Goal: Transaction & Acquisition: Purchase product/service

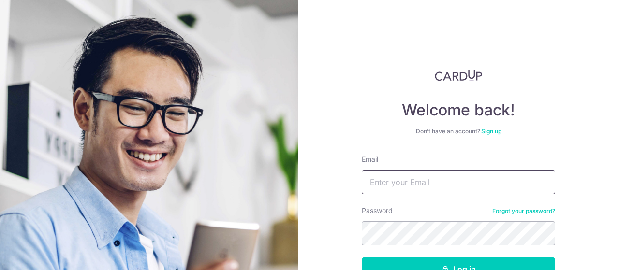
click at [412, 178] on input "Email" at bounding box center [458, 182] width 193 height 24
type input "longtun@jmpartners.com.sg"
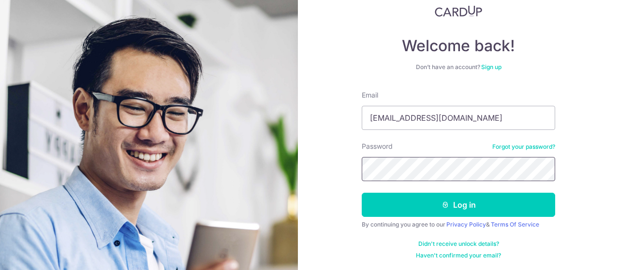
scroll to position [65, 0]
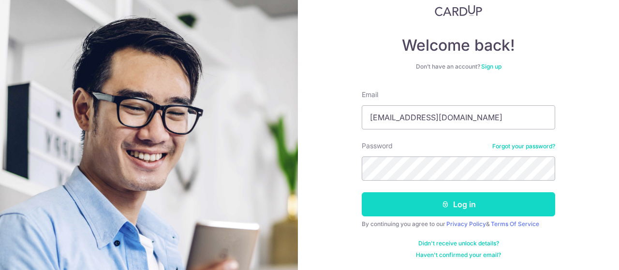
click at [375, 203] on button "Log in" at bounding box center [458, 205] width 193 height 24
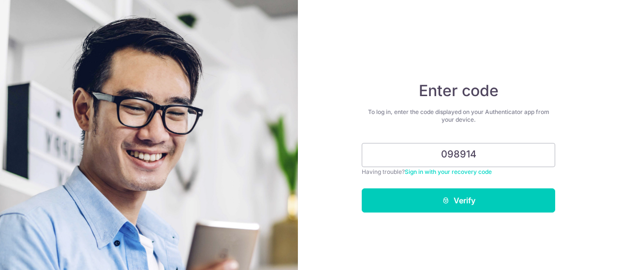
type input "098914"
click at [362, 189] on button "Verify" at bounding box center [458, 201] width 193 height 24
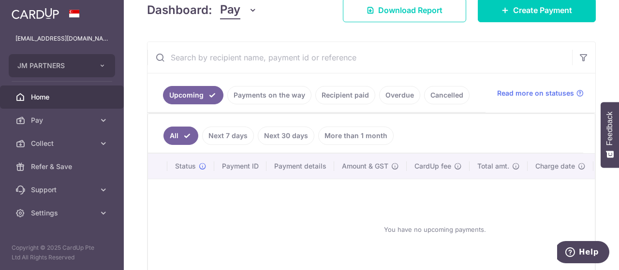
scroll to position [193, 0]
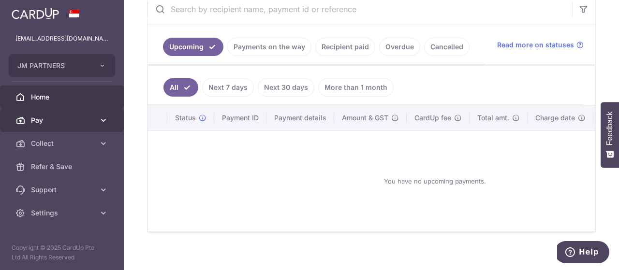
click at [103, 123] on icon at bounding box center [104, 121] width 10 height 10
click at [58, 120] on span "Pay" at bounding box center [63, 121] width 64 height 10
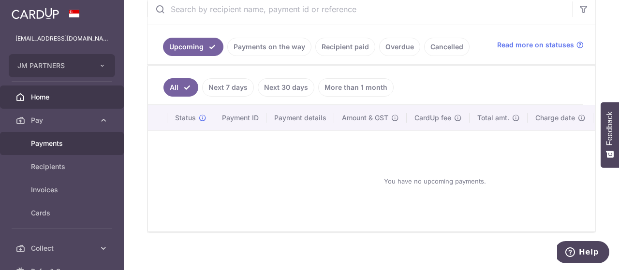
click at [56, 143] on span "Payments" at bounding box center [63, 144] width 64 height 10
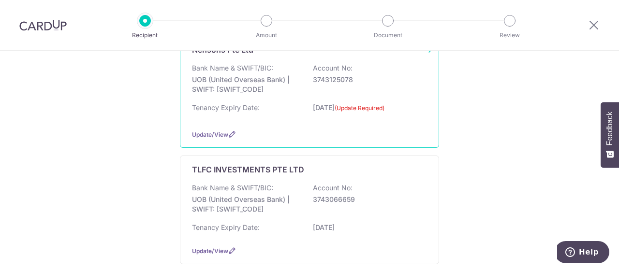
scroll to position [193, 0]
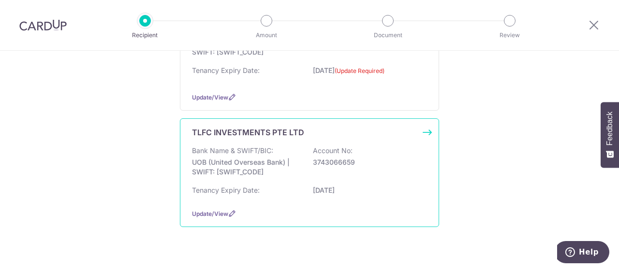
click at [257, 137] on div "TLFC INVESTMENTS PTE LTD Bank Name & SWIFT/BIC: UOB (United Overseas Bank) | SW…" at bounding box center [309, 173] width 259 height 109
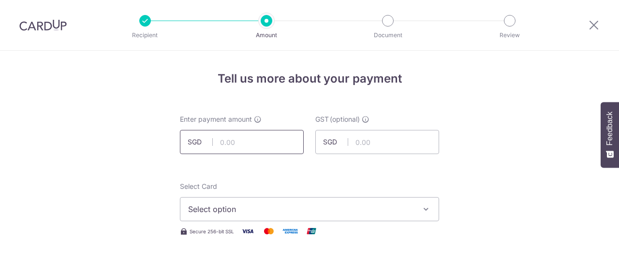
drag, startPoint x: 0, startPoint y: 0, endPoint x: 252, endPoint y: 138, distance: 286.8
click at [252, 138] on input "text" at bounding box center [242, 142] width 124 height 24
type input "5,900.00"
click at [361, 140] on input "text" at bounding box center [377, 142] width 124 height 24
type input "531.00"
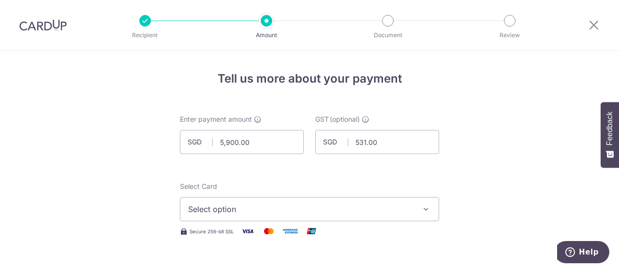
click at [256, 208] on span "Select option" at bounding box center [300, 210] width 225 height 12
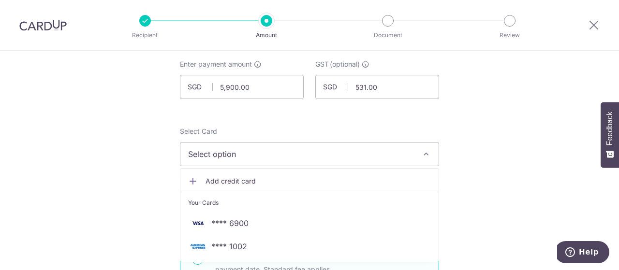
scroll to position [97, 0]
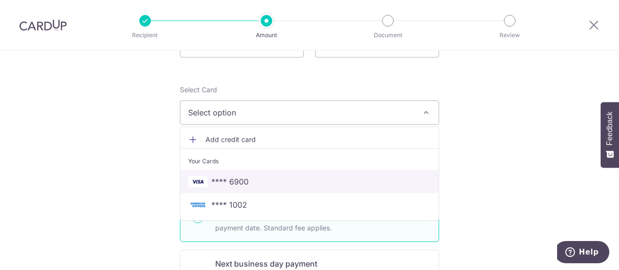
click at [245, 180] on span "**** 6900" at bounding box center [229, 182] width 37 height 12
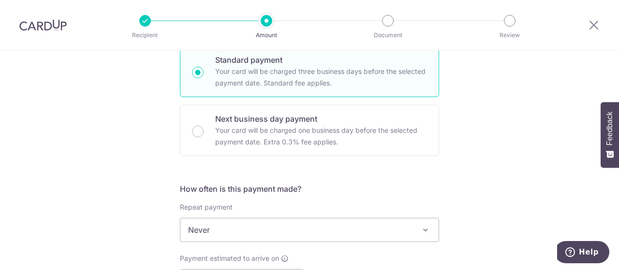
scroll to position [339, 0]
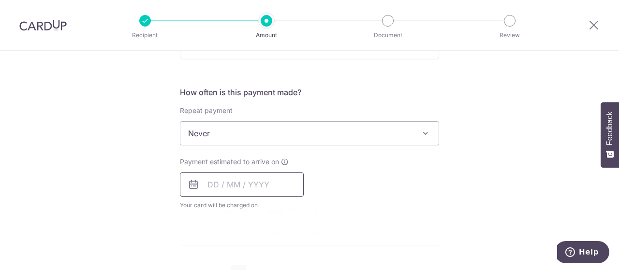
click at [226, 184] on input "text" at bounding box center [242, 185] width 124 height 24
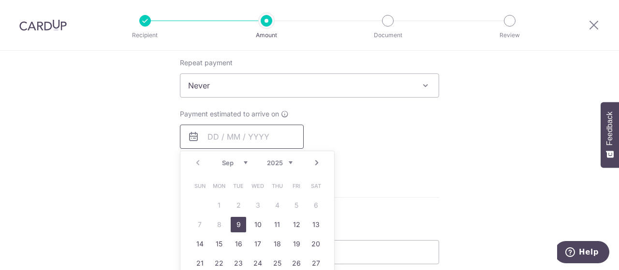
scroll to position [435, 0]
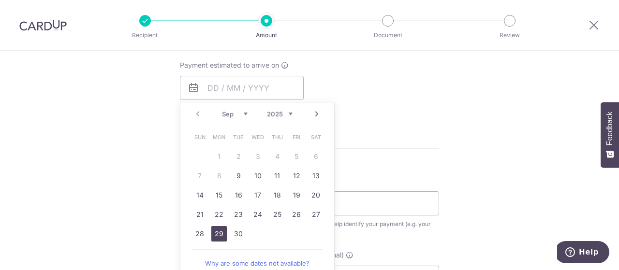
click at [217, 233] on link "29" at bounding box center [218, 233] width 15 height 15
type input "29/09/2025"
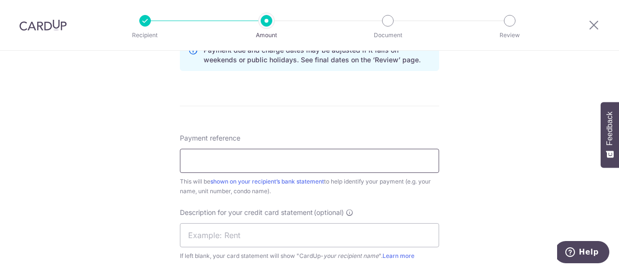
scroll to position [532, 0]
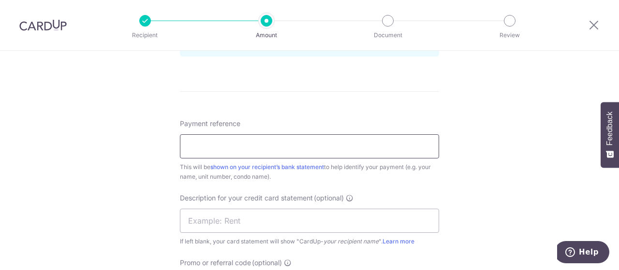
click at [251, 142] on input "Payment reference" at bounding box center [309, 146] width 259 height 24
type input "TLFC2026063"
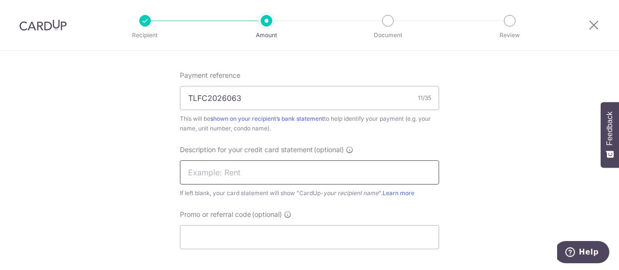
click at [237, 174] on input "text" at bounding box center [309, 173] width 259 height 24
type input "rental - tlfc"
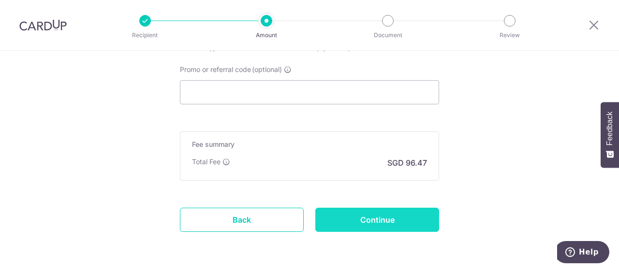
click at [372, 219] on input "Continue" at bounding box center [377, 220] width 124 height 24
type input "Create Schedule"
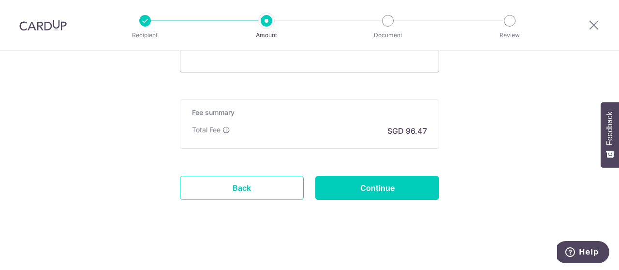
scroll to position [674, 0]
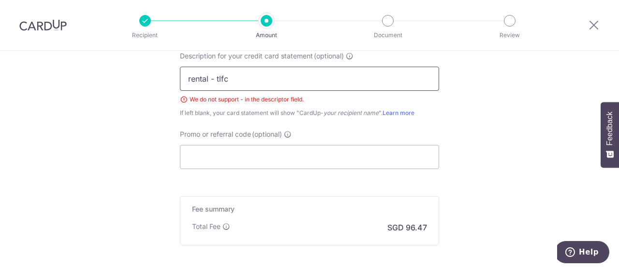
click at [211, 79] on input "rental - tlfc" at bounding box center [309, 79] width 259 height 24
type input "rental tlfc"
click at [269, 123] on div "Payment reference TLFC2026063 11/35 This will be shown on your recipient’s bank…" at bounding box center [309, 73] width 259 height 193
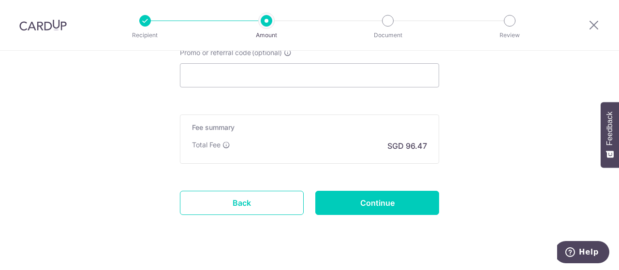
scroll to position [771, 0]
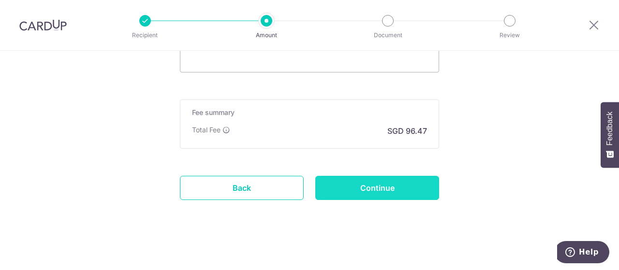
click at [342, 183] on input "Continue" at bounding box center [377, 188] width 124 height 24
type input "Create Schedule"
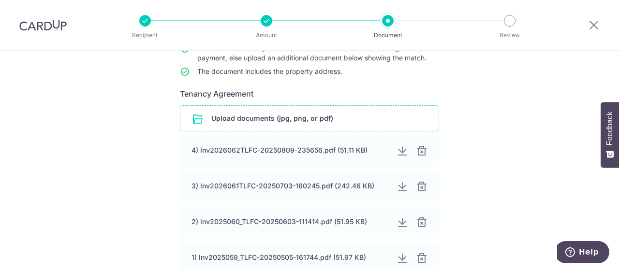
scroll to position [145, 0]
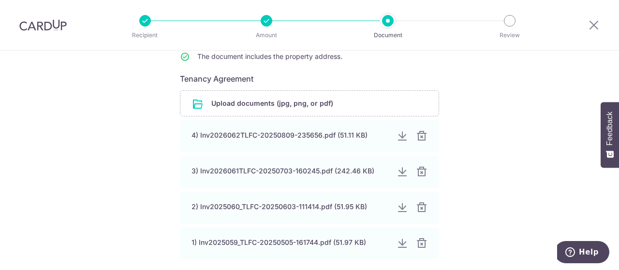
click at [416, 244] on div at bounding box center [422, 244] width 12 height 12
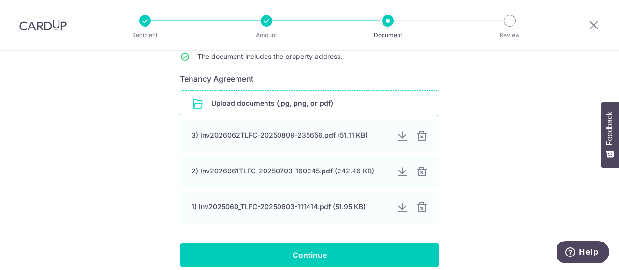
click at [229, 101] on input "file" at bounding box center [309, 103] width 258 height 25
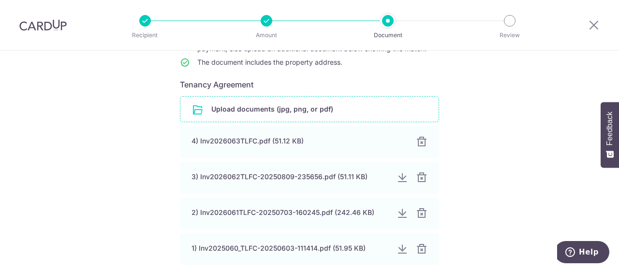
scroll to position [188, 0]
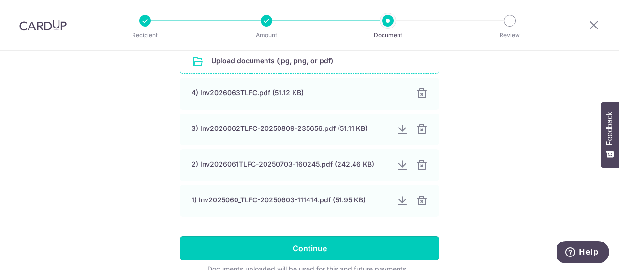
click at [318, 245] on input "Continue" at bounding box center [309, 249] width 259 height 24
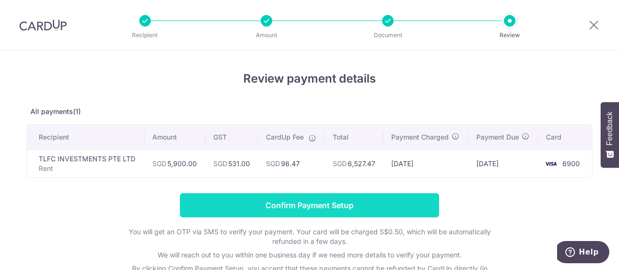
click at [313, 202] on input "Confirm Payment Setup" at bounding box center [309, 205] width 259 height 24
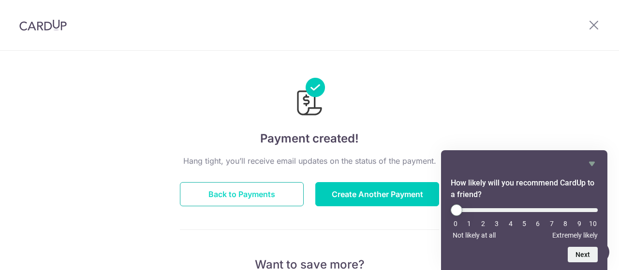
click at [222, 198] on button "Back to Payments" at bounding box center [242, 194] width 124 height 24
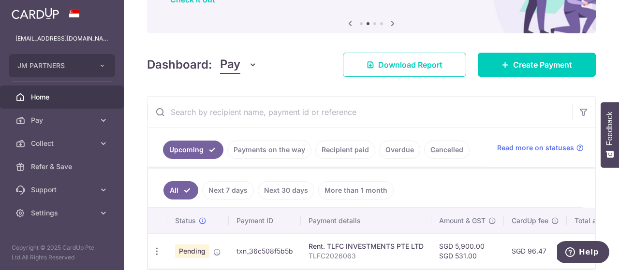
scroll to position [41, 0]
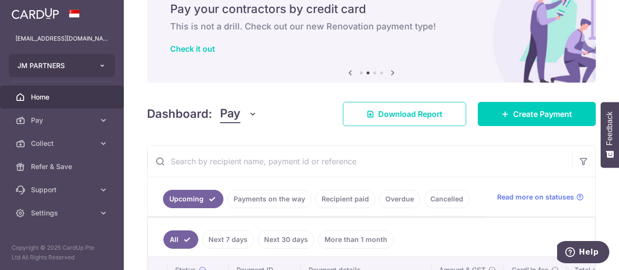
click at [77, 59] on button "JM PARTNERS" at bounding box center [62, 65] width 106 height 23
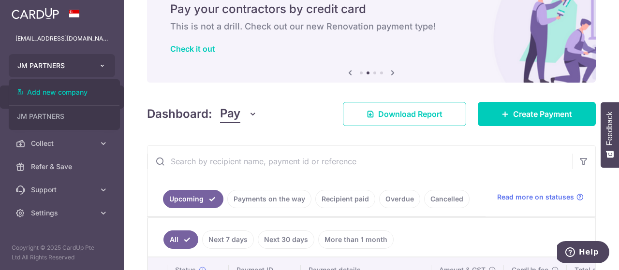
click at [77, 60] on button "JM PARTNERS" at bounding box center [62, 65] width 106 height 23
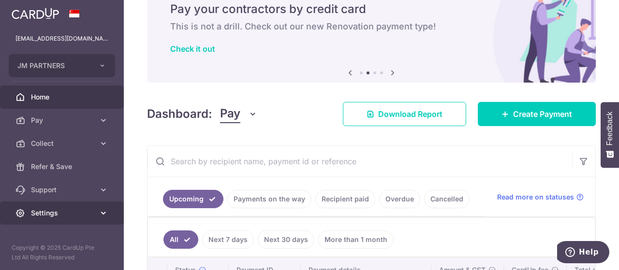
click at [92, 209] on span "Settings" at bounding box center [63, 213] width 64 height 10
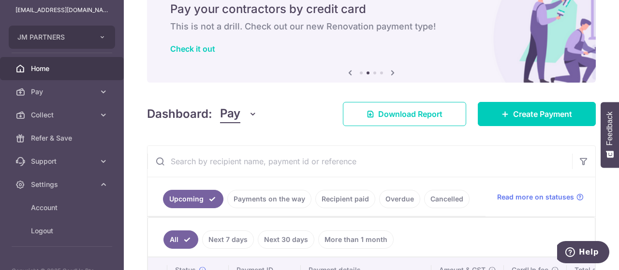
scroll to position [51, 0]
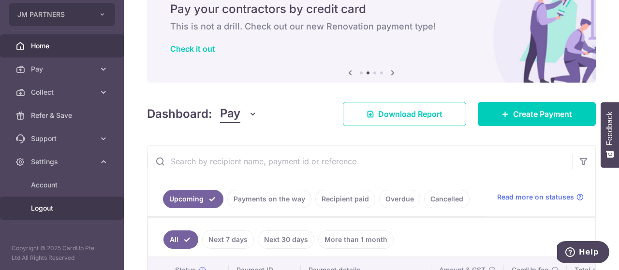
click at [57, 209] on span "Logout" at bounding box center [63, 209] width 64 height 10
